Goal: Communication & Community: Answer question/provide support

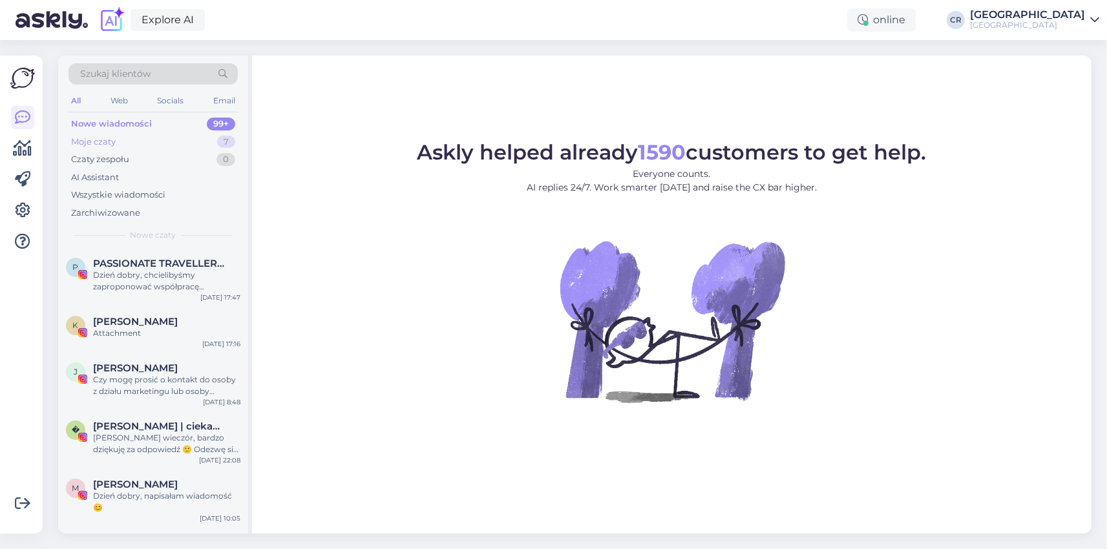
click at [85, 148] on div "Moje czaty 7" at bounding box center [152, 142] width 169 height 18
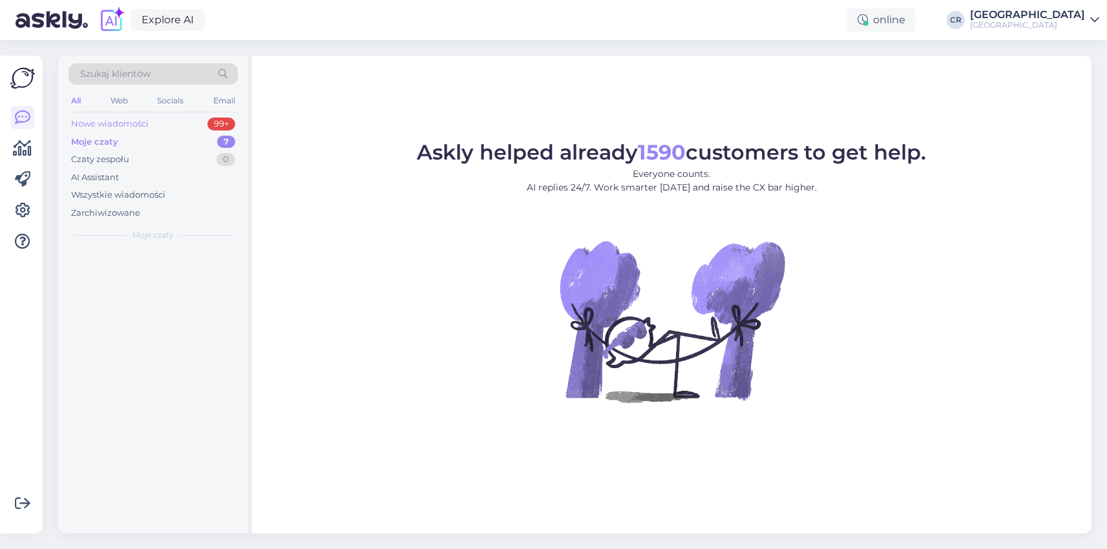
click at [92, 129] on div "Nowe wiadomości" at bounding box center [110, 124] width 78 height 13
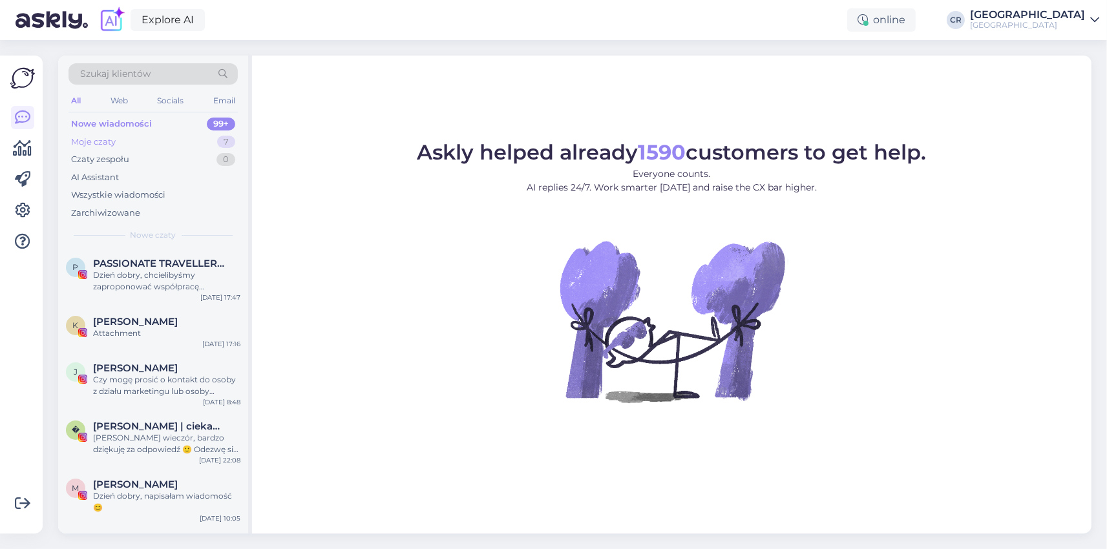
click at [98, 134] on div "Moje czaty 7" at bounding box center [152, 142] width 169 height 18
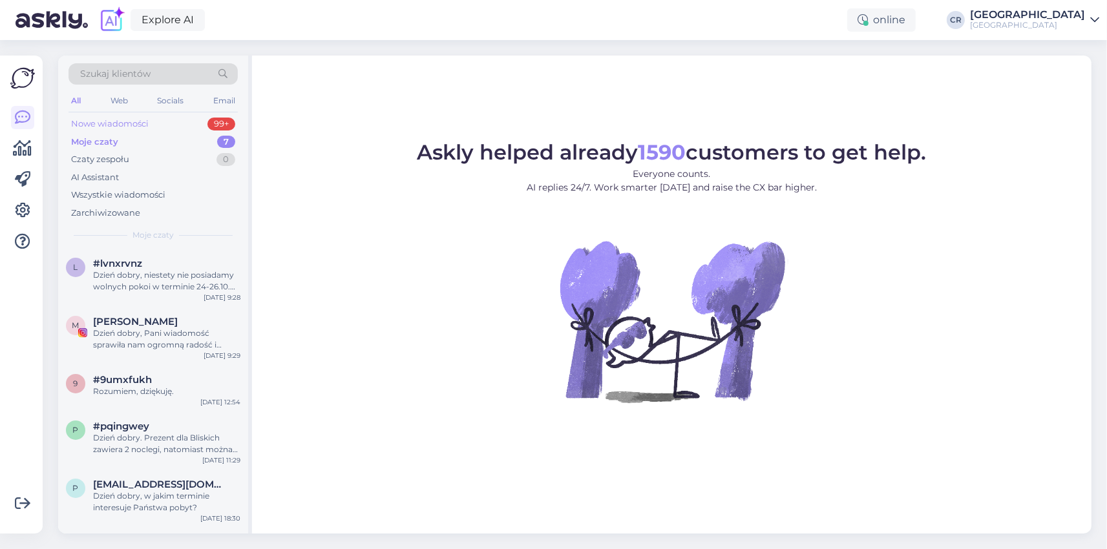
click at [106, 115] on div "Nowe wiadomości 99+" at bounding box center [152, 124] width 169 height 18
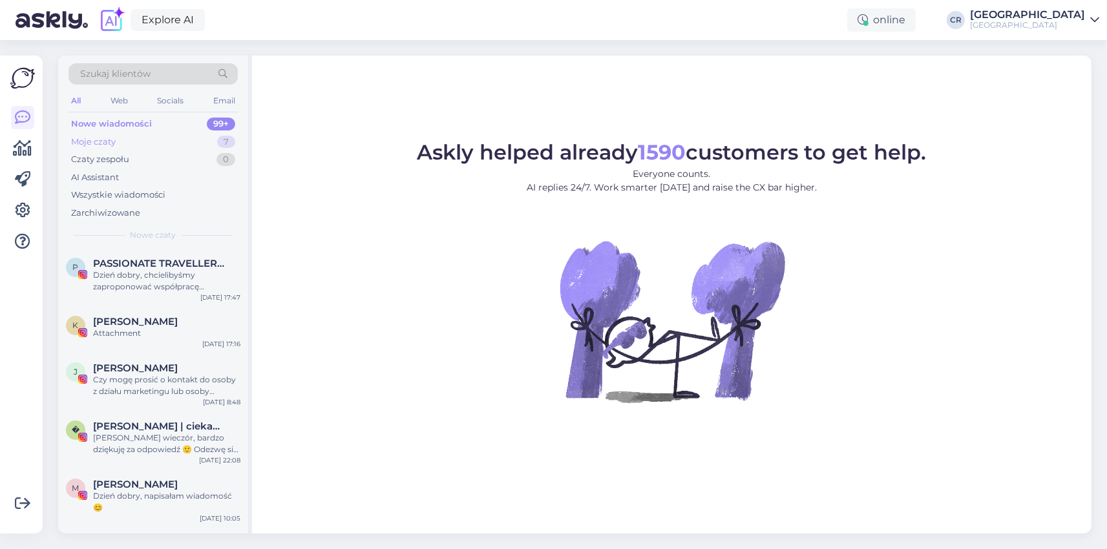
click at [109, 136] on div "Moje czaty" at bounding box center [93, 142] width 45 height 13
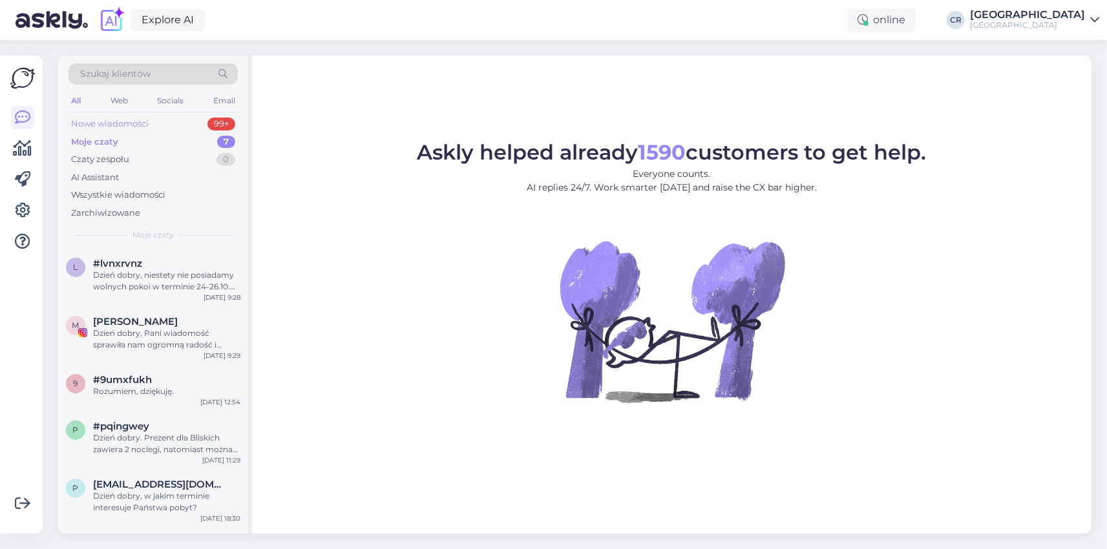
click at [112, 121] on div "Nowe wiadomości" at bounding box center [110, 124] width 78 height 13
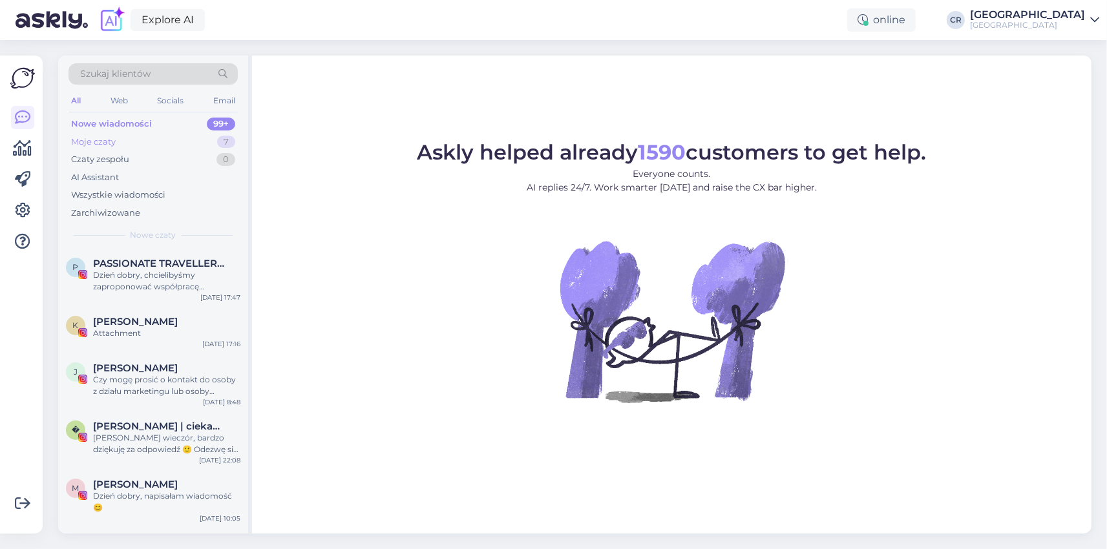
click at [104, 140] on div "Moje czaty" at bounding box center [93, 142] width 45 height 13
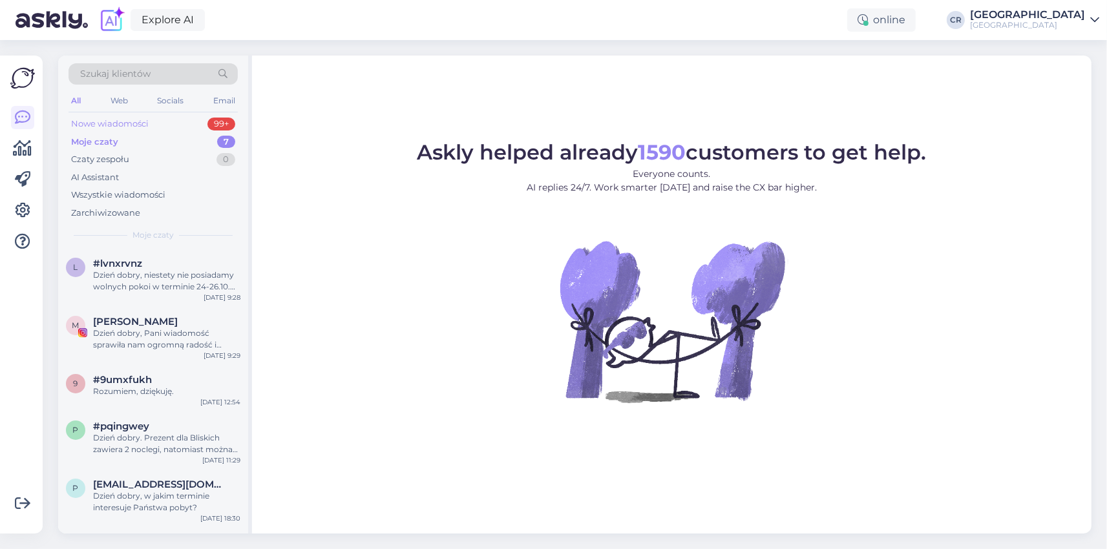
click at [105, 127] on div "Nowe wiadomości" at bounding box center [110, 124] width 78 height 13
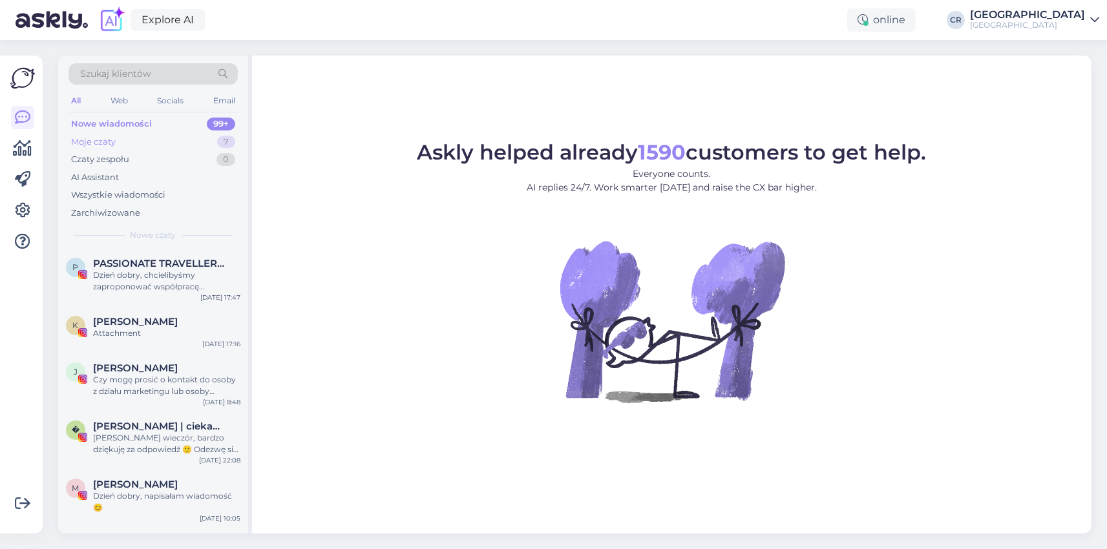
click at [103, 135] on div "Moje czaty 7" at bounding box center [152, 142] width 169 height 18
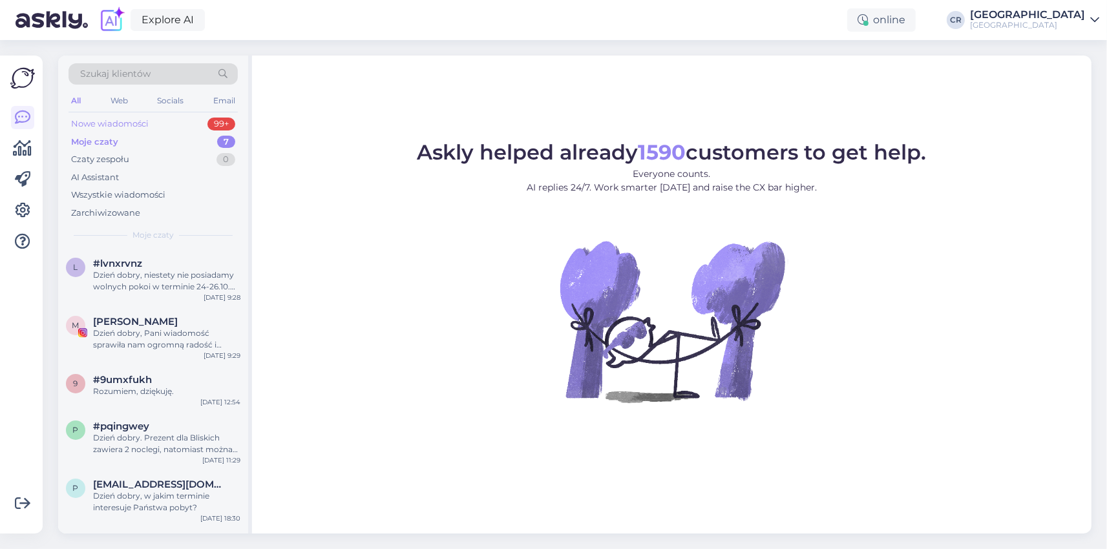
click at [99, 123] on div "Nowe wiadomości" at bounding box center [110, 124] width 78 height 13
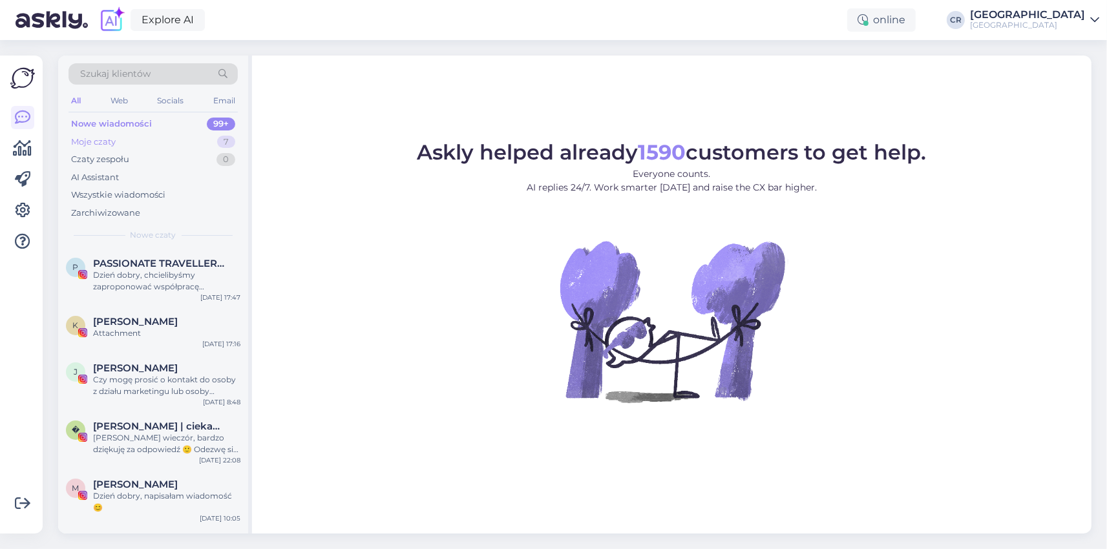
click at [112, 137] on div "Moje czaty" at bounding box center [93, 142] width 45 height 13
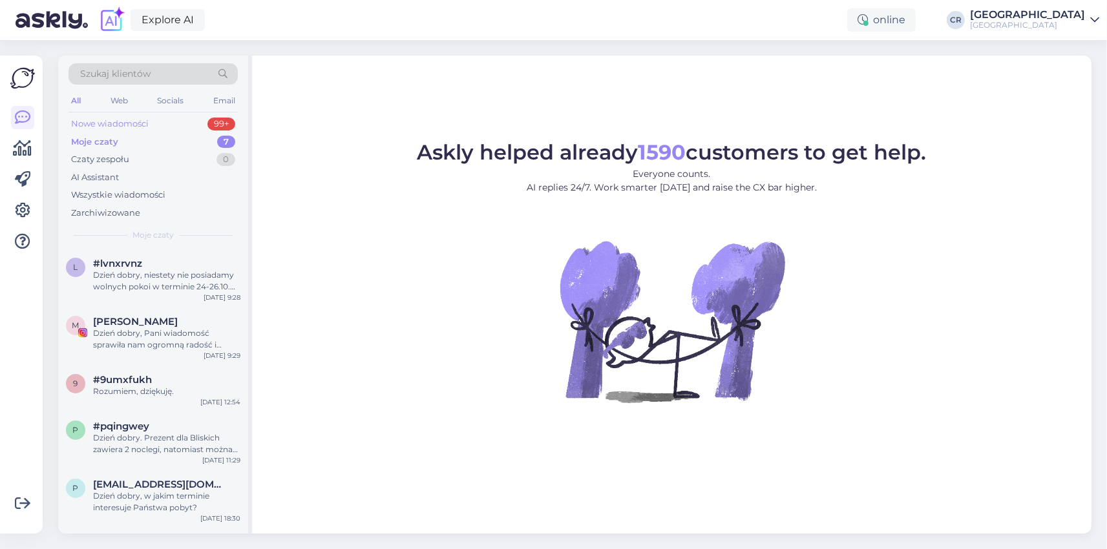
click at [118, 123] on div "Nowe wiadomości" at bounding box center [110, 124] width 78 height 13
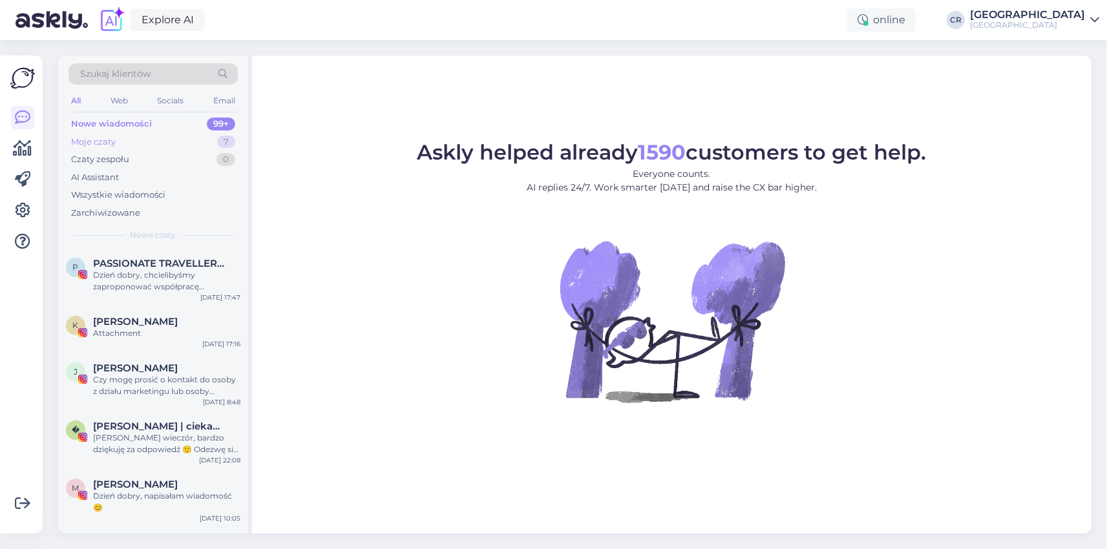
click at [107, 139] on div "Moje czaty" at bounding box center [93, 142] width 45 height 13
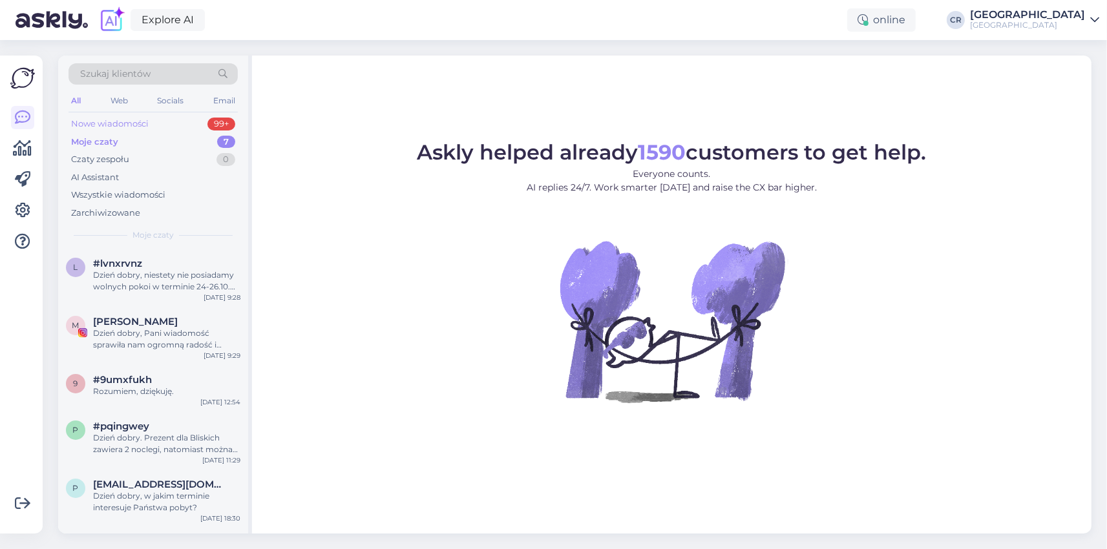
click at [114, 124] on div "Nowe wiadomości" at bounding box center [110, 124] width 78 height 13
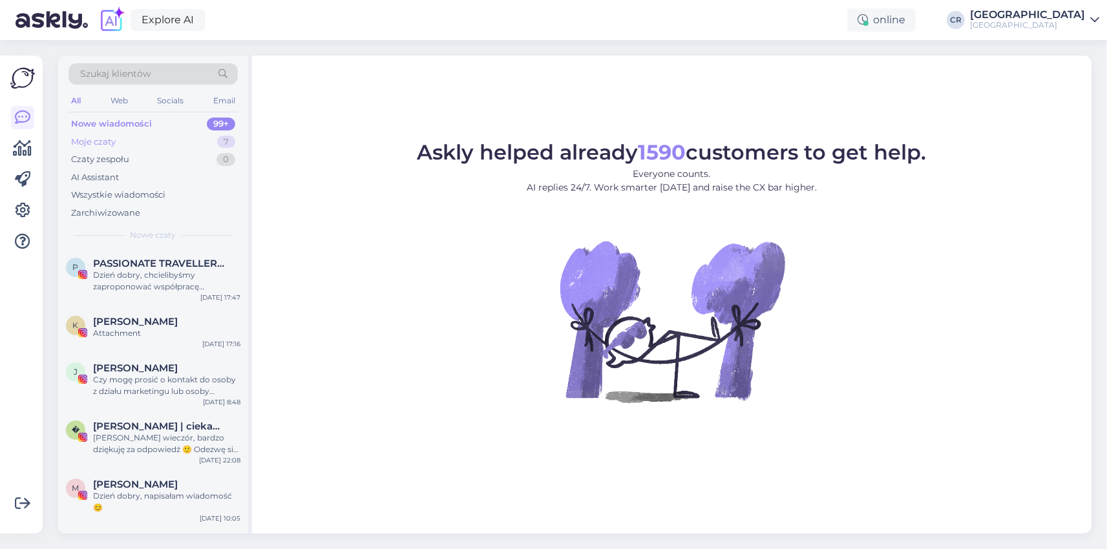
click at [94, 141] on div "Moje czaty" at bounding box center [93, 142] width 45 height 13
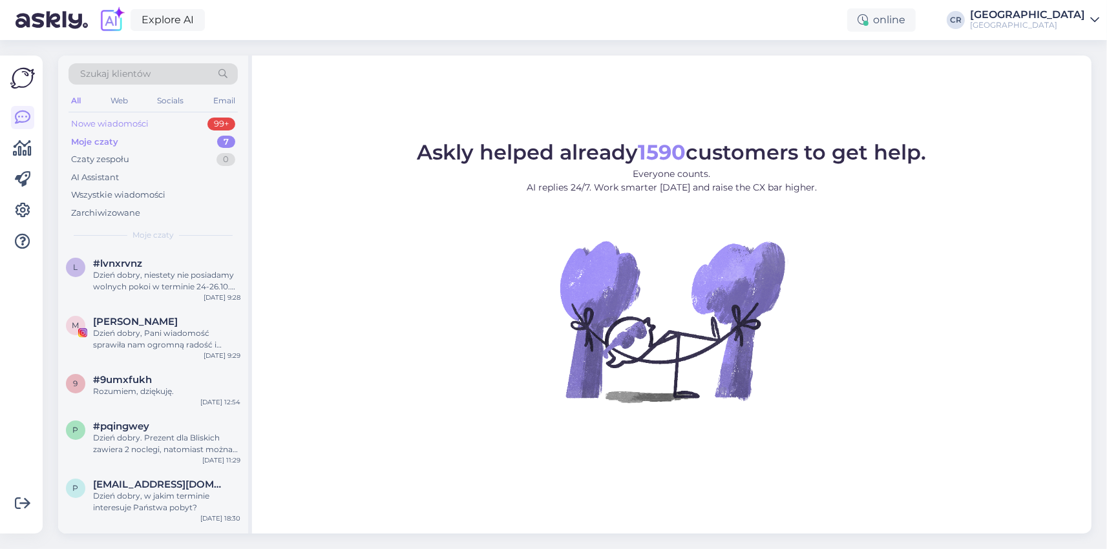
click at [91, 118] on div "Nowe wiadomości" at bounding box center [110, 124] width 78 height 13
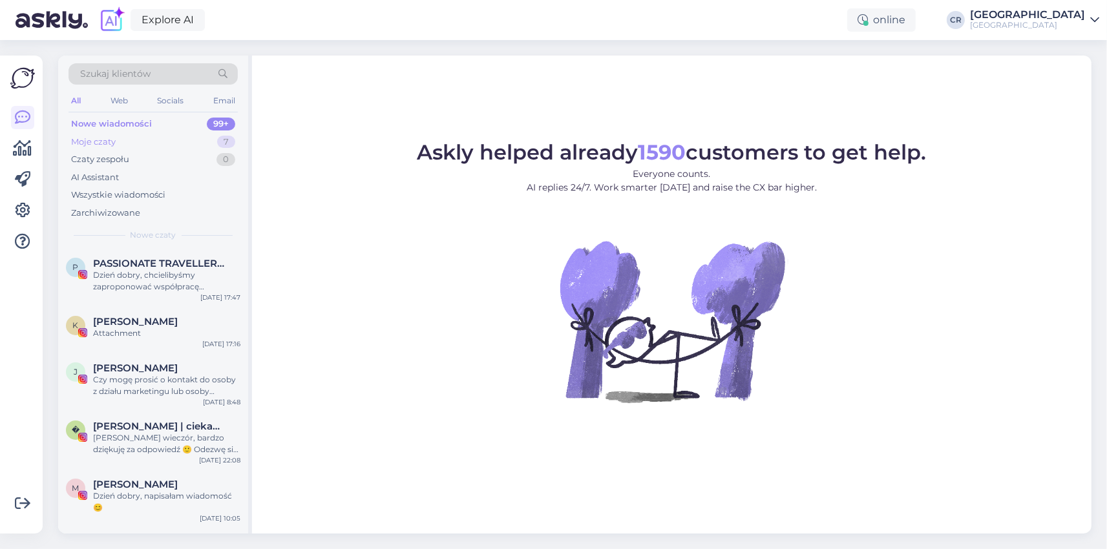
click at [107, 144] on div "Moje czaty" at bounding box center [93, 142] width 45 height 13
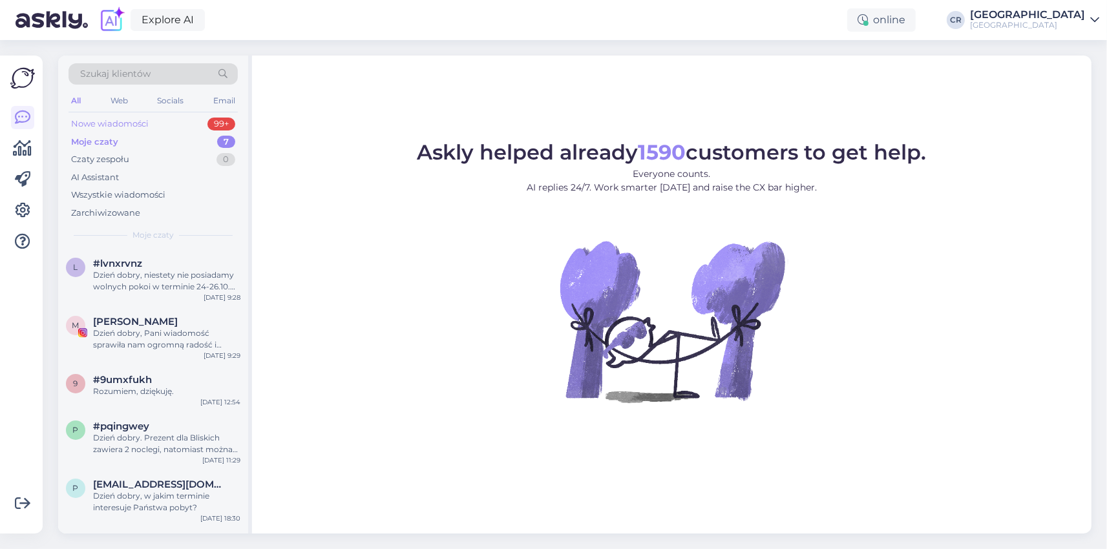
click at [107, 127] on div "Nowe wiadomości" at bounding box center [110, 124] width 78 height 13
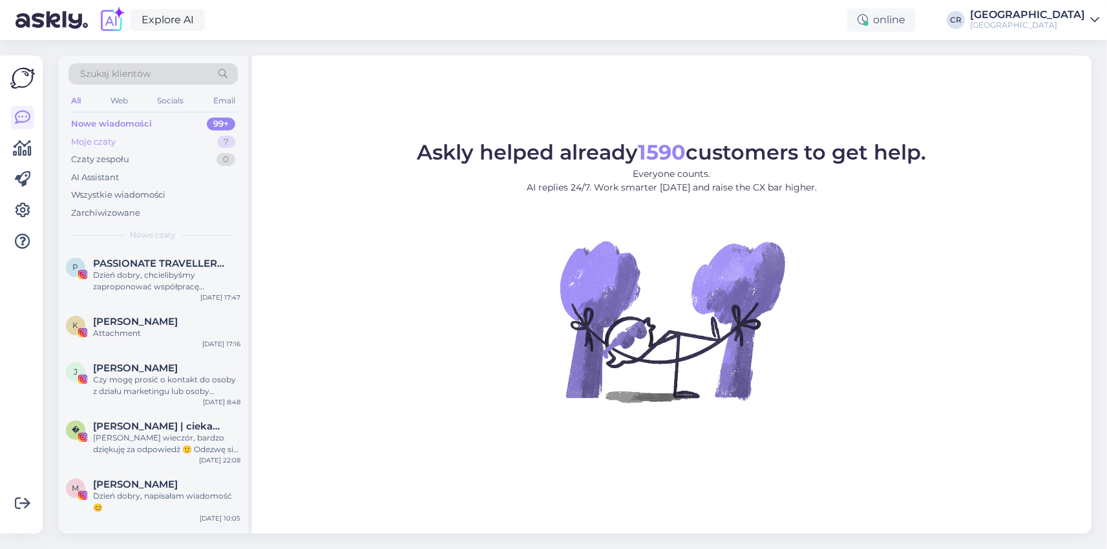
click at [118, 141] on div "Moje czaty 7" at bounding box center [152, 142] width 169 height 18
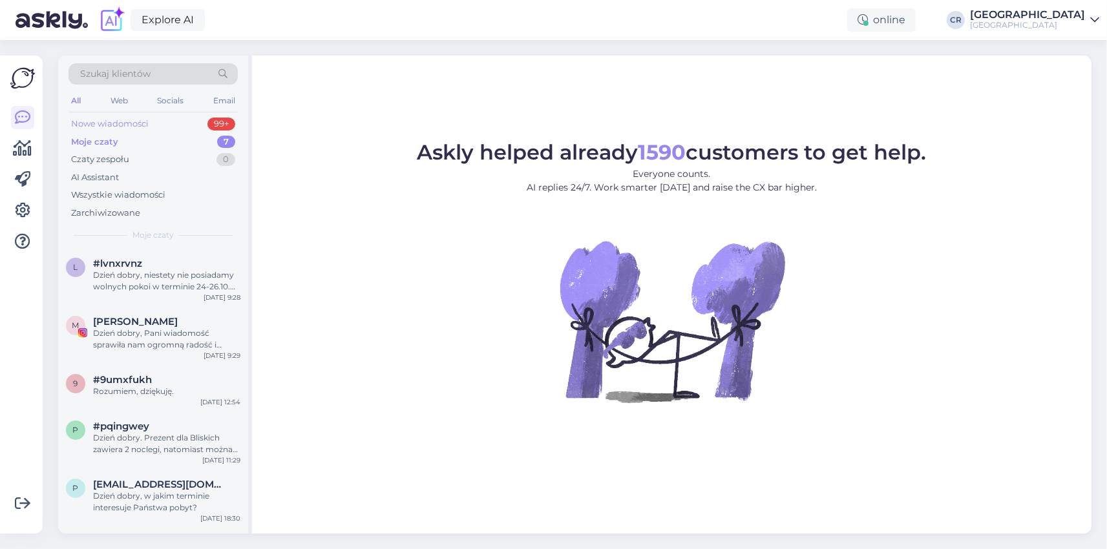
click at [120, 120] on div "Nowe wiadomości" at bounding box center [110, 124] width 78 height 13
